Goal: Task Accomplishment & Management: Use online tool/utility

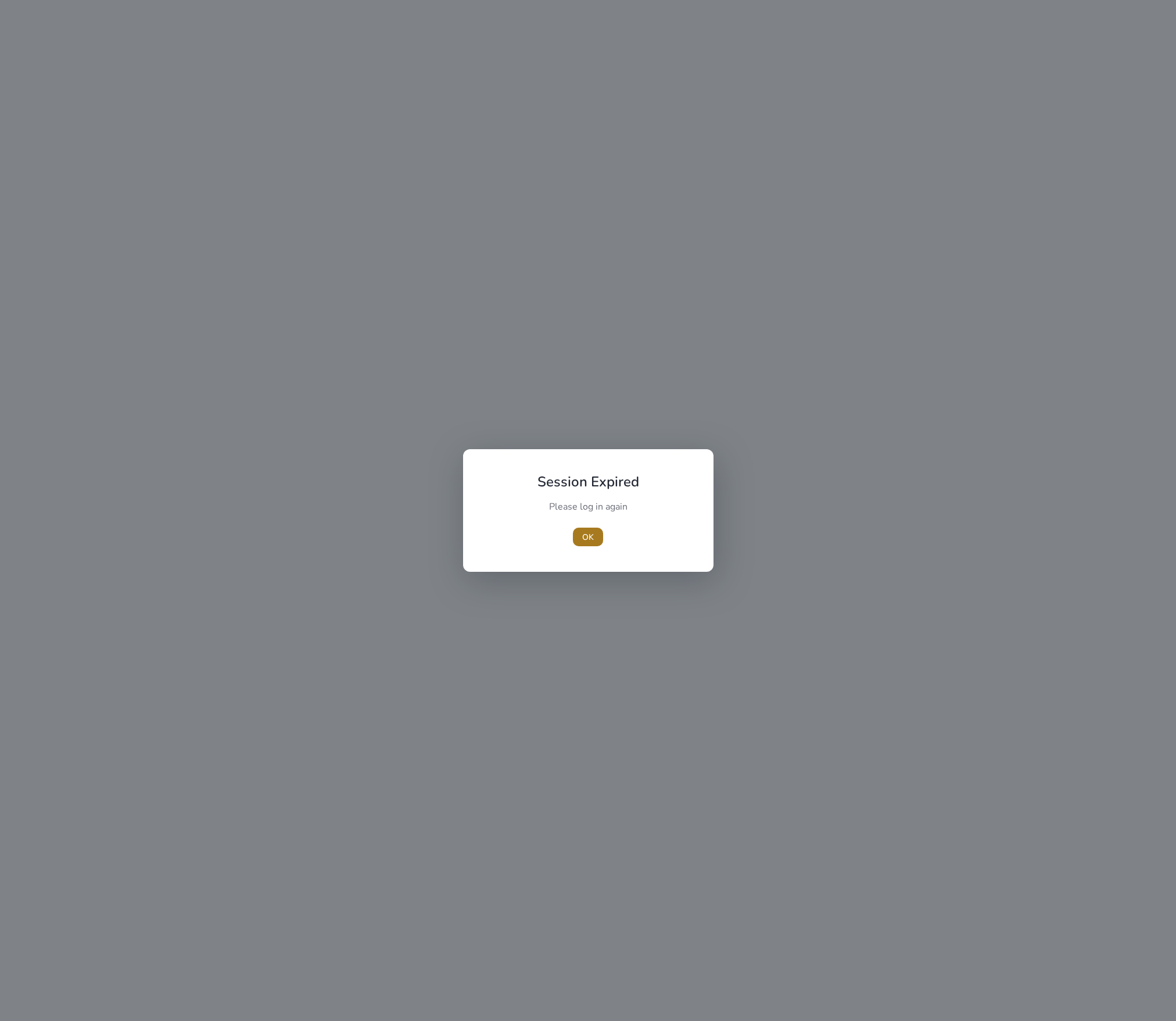
click at [590, 533] on span "OK" at bounding box center [588, 537] width 11 height 12
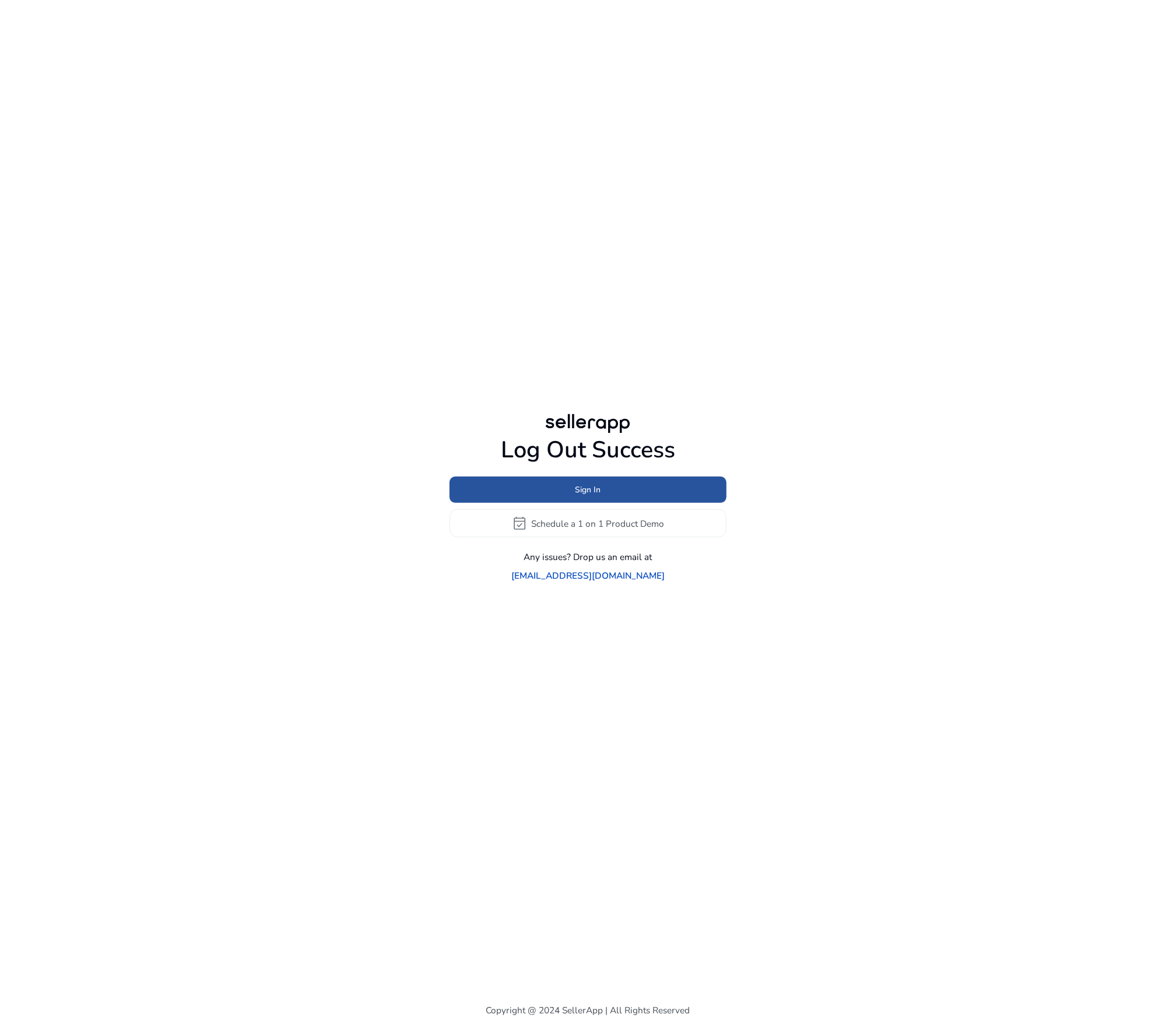
click at [588, 495] on span "Sign In" at bounding box center [588, 490] width 26 height 12
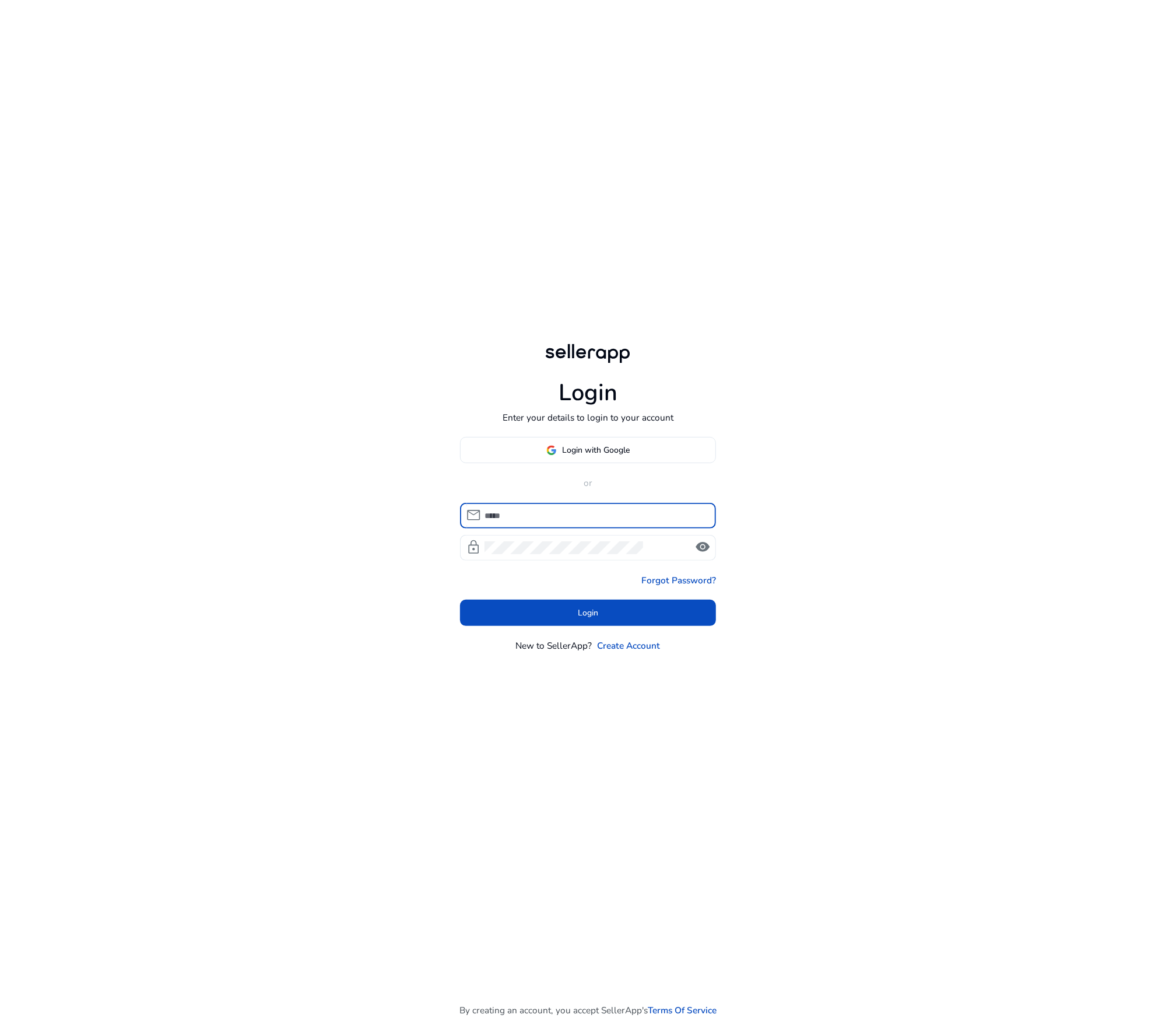
type input "**********"
click at [566, 614] on span at bounding box center [588, 613] width 257 height 28
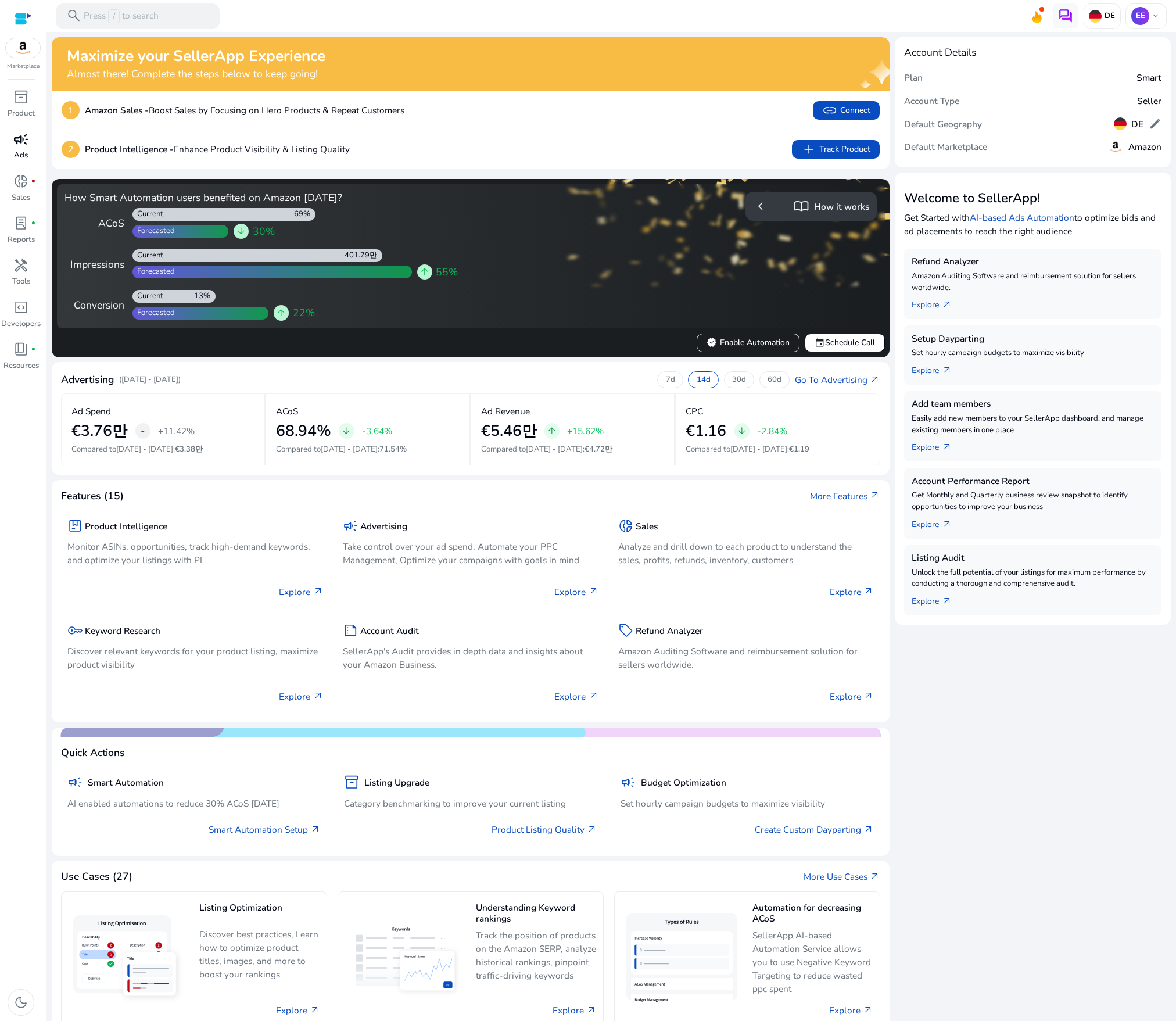
click at [24, 141] on span "campaign" at bounding box center [20, 139] width 15 height 15
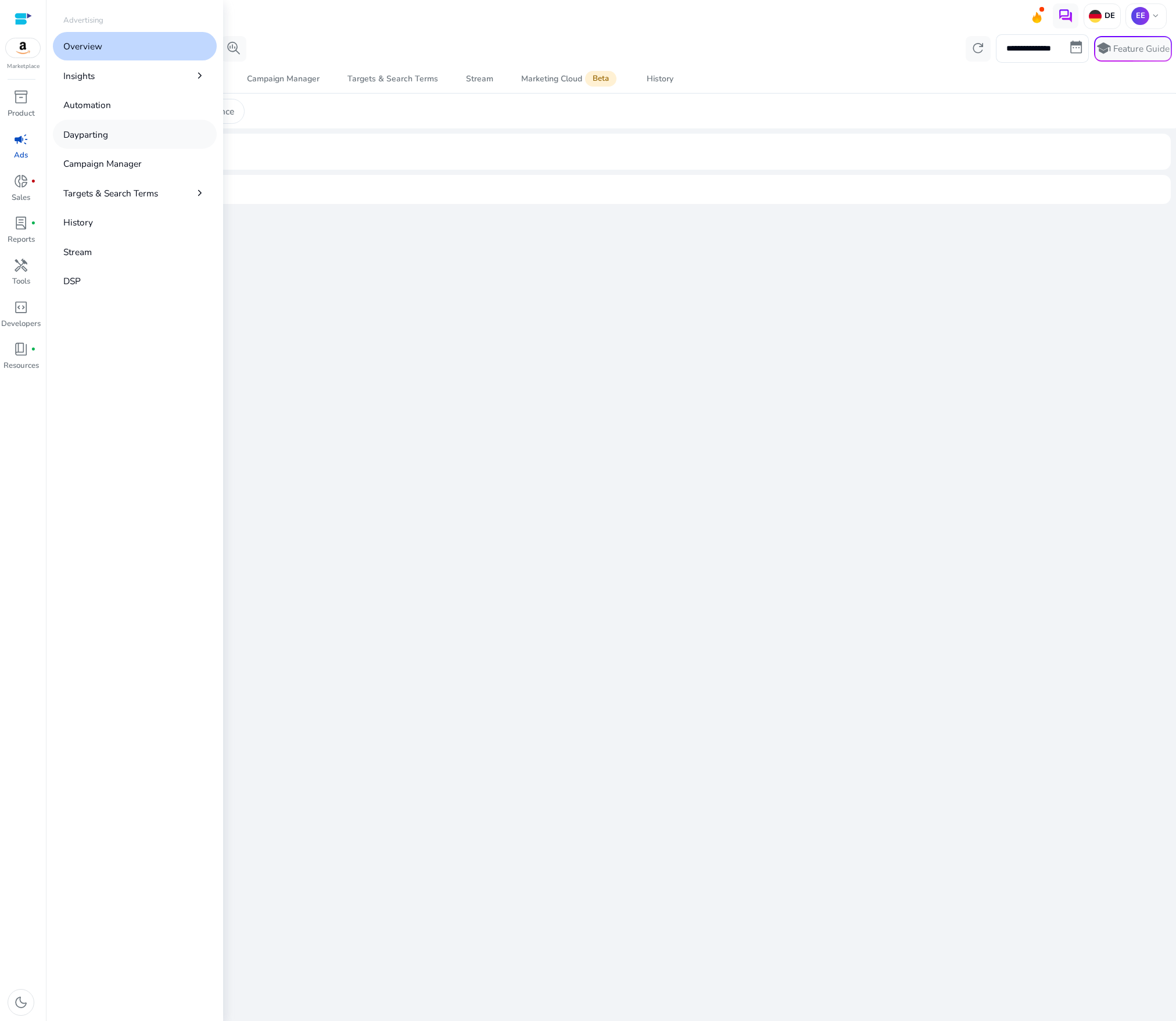
click at [126, 136] on link "Dayparting" at bounding box center [135, 134] width 164 height 28
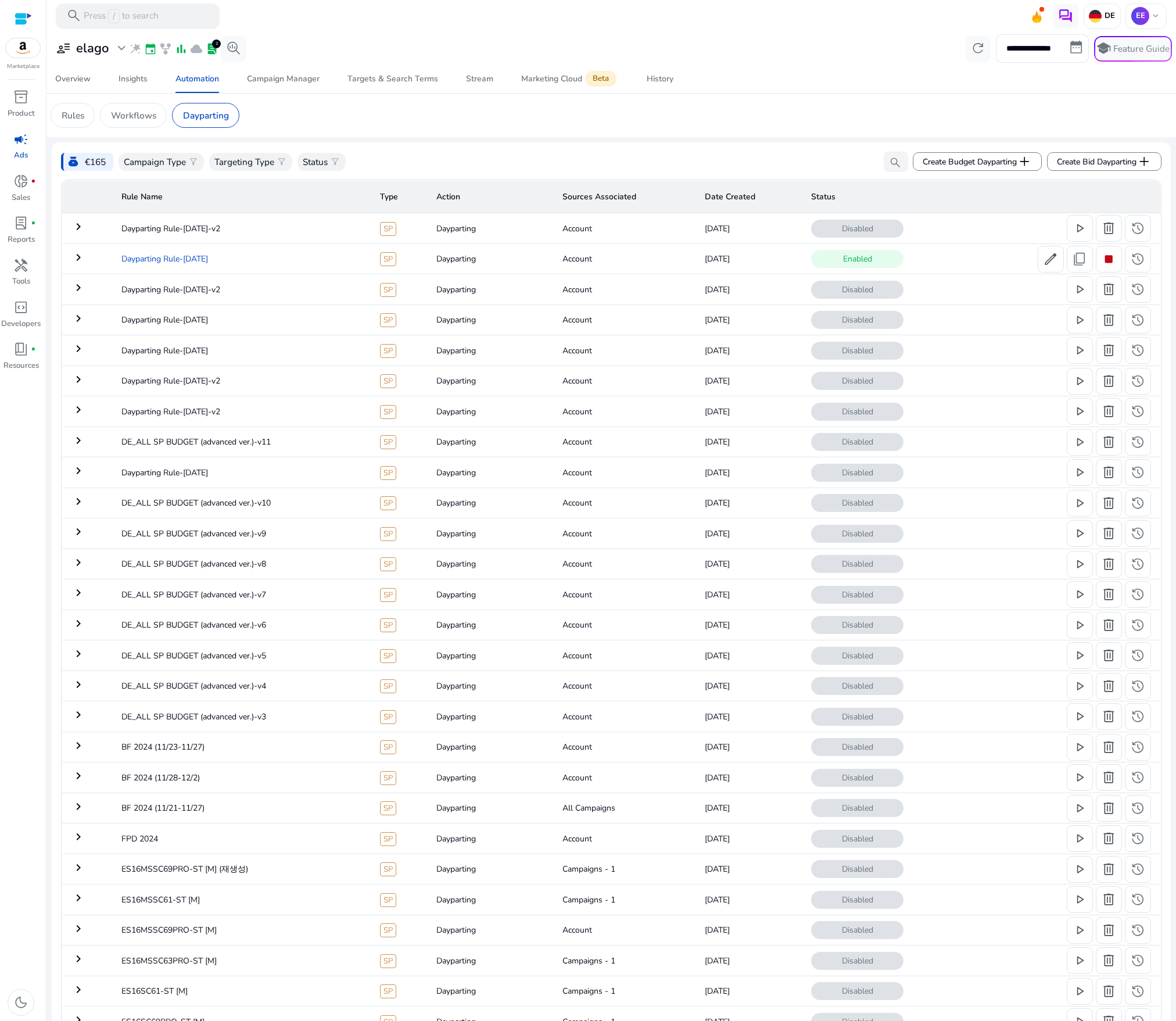
click at [160, 263] on td "Dayparting Rule-[DATE]" at bounding box center [241, 259] width 259 height 30
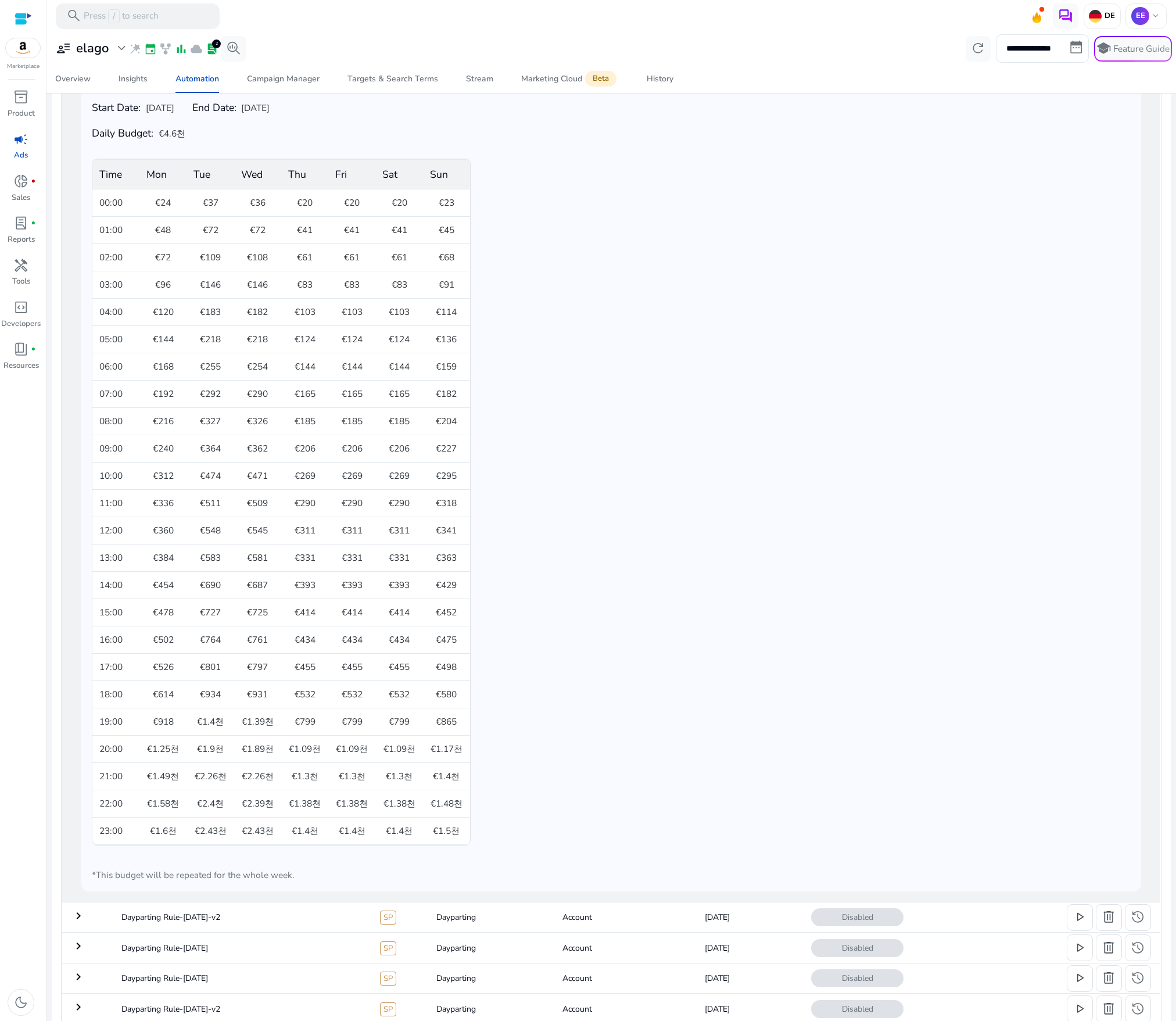
scroll to position [124, 0]
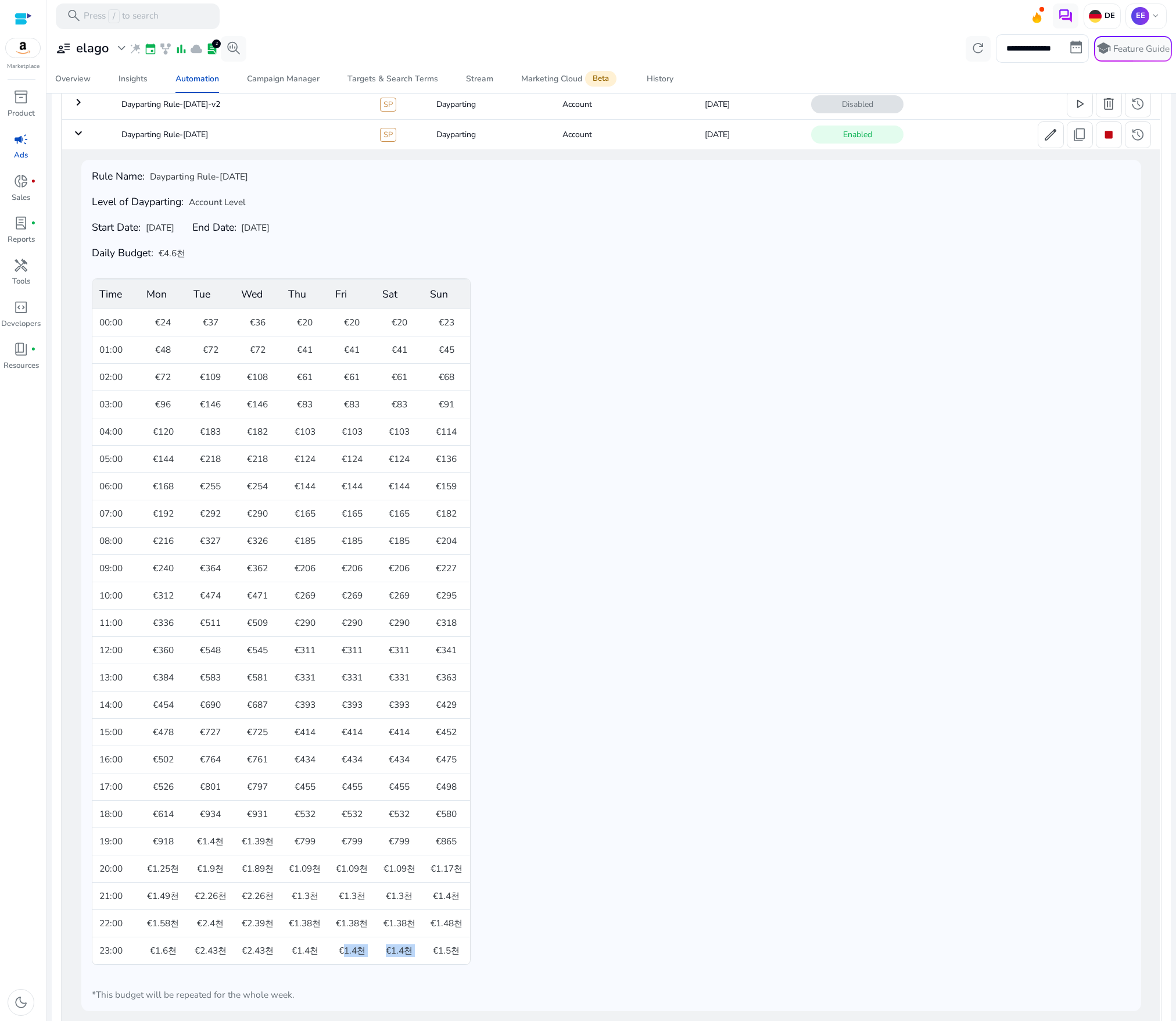
drag, startPoint x: 340, startPoint y: 961, endPoint x: 428, endPoint y: 961, distance: 88.0
click at [428, 961] on tr "23:00 €1.6천 €2.43천 €2.43천 €1.4천 €1.4천 €1.4천 €1.5천" at bounding box center [281, 950] width 377 height 27
click at [451, 957] on span "€1.5천" at bounding box center [446, 950] width 26 height 13
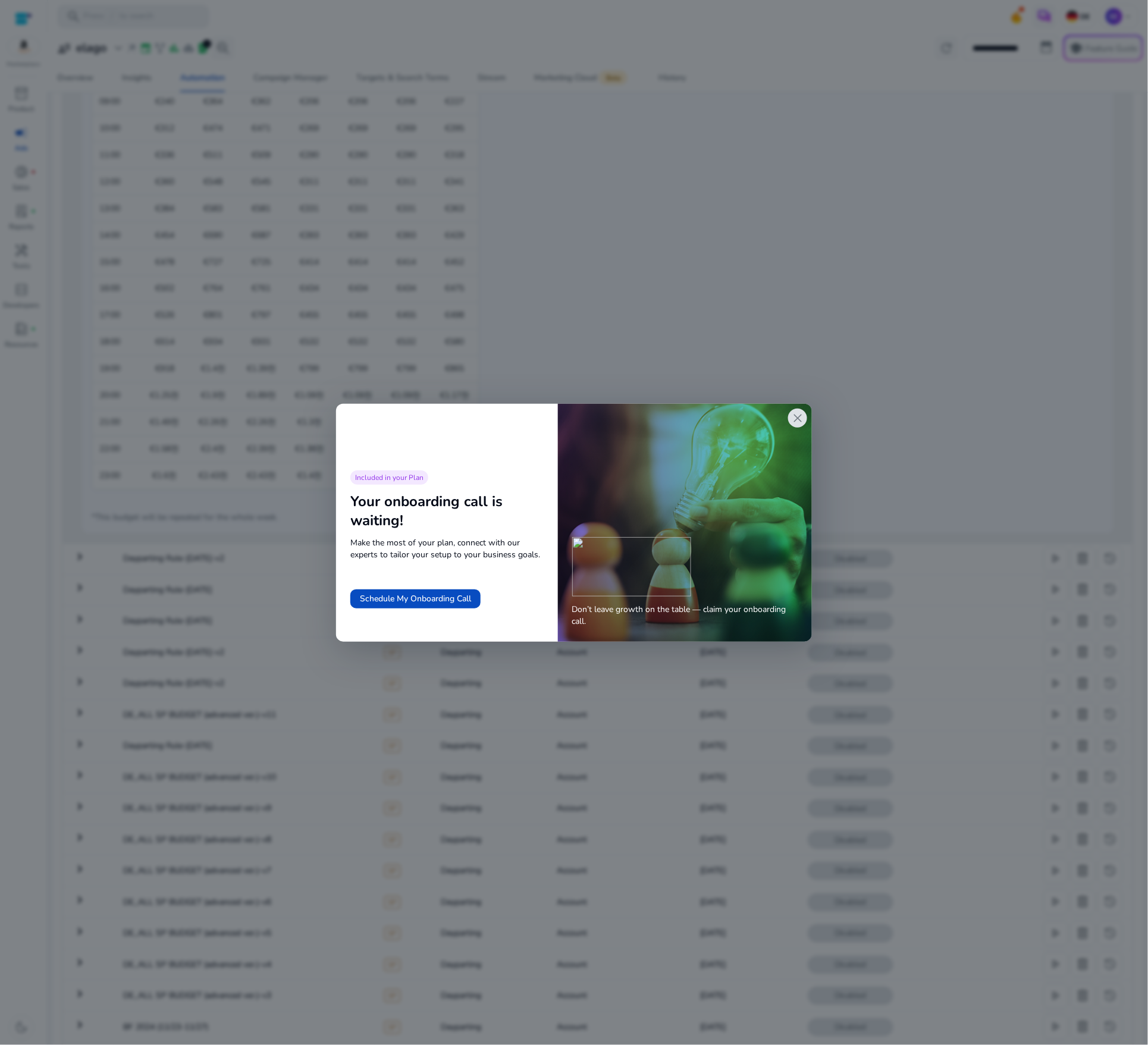
scroll to position [575, 0]
click at [800, 410] on span "close" at bounding box center [798, 418] width 14 height 14
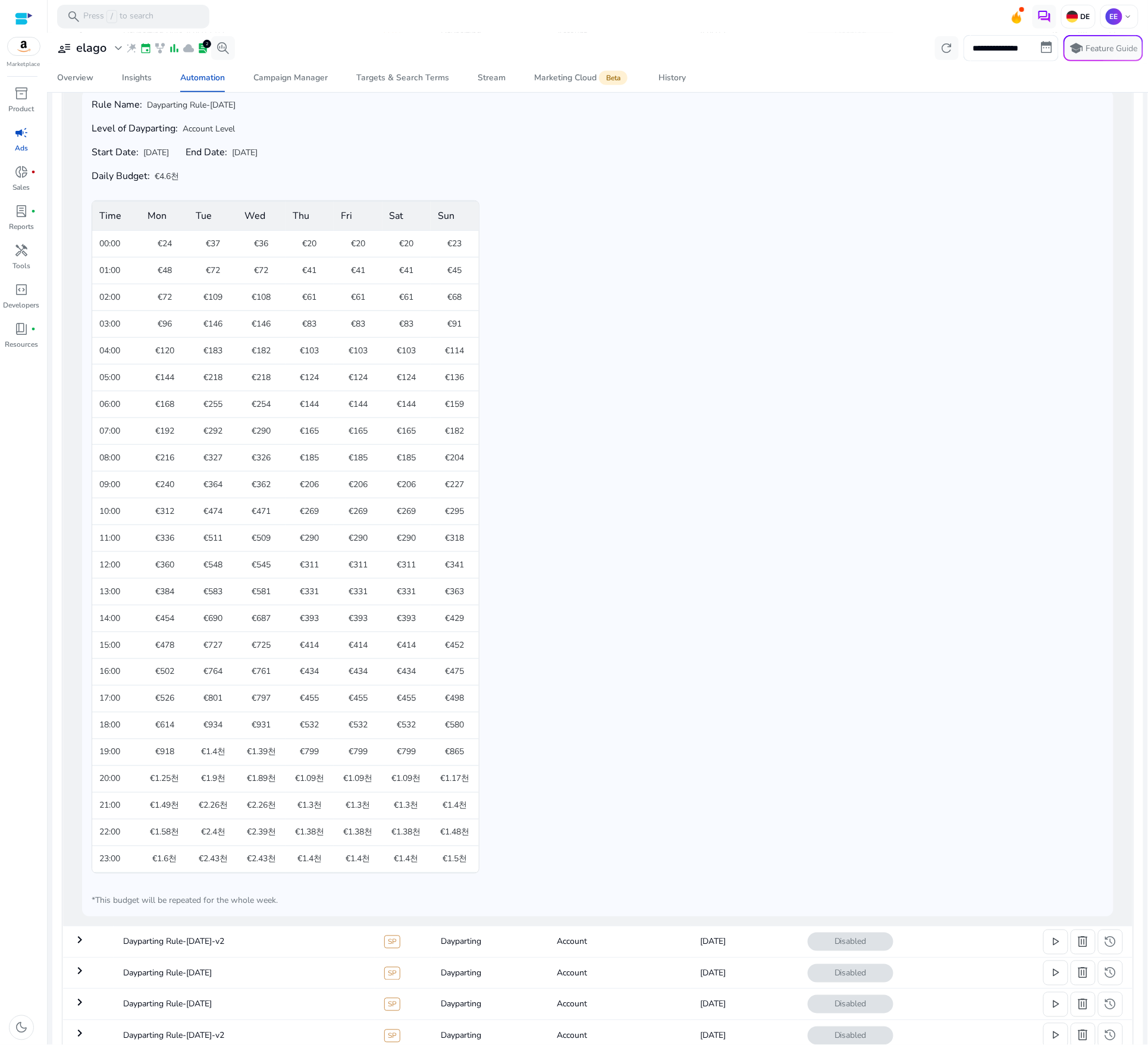
scroll to position [158, 0]
